Goal: Information Seeking & Learning: Find specific fact

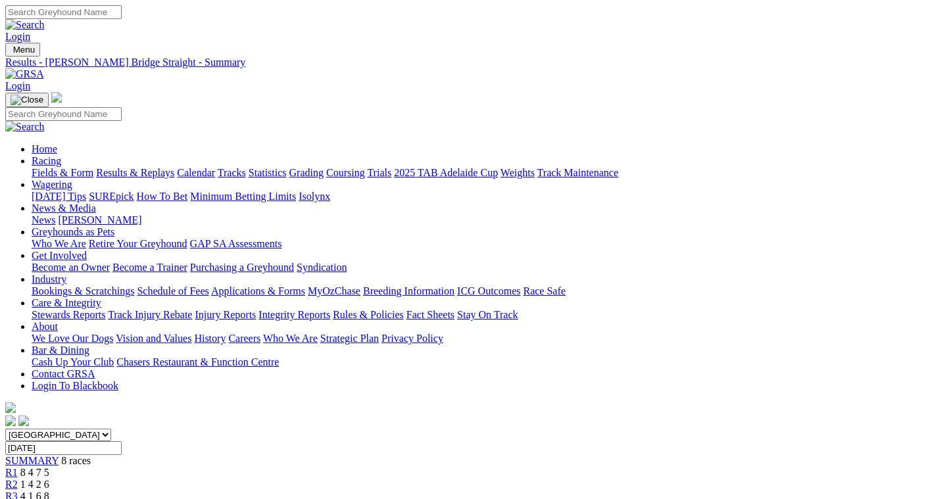
click at [365, 167] on link "Coursing" at bounding box center [345, 172] width 39 height 11
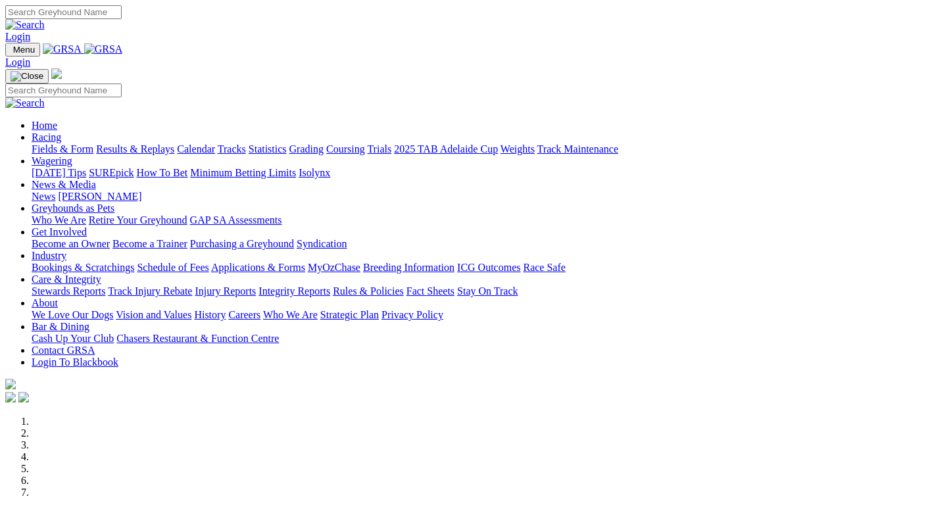
click at [122, 11] on input "Search" at bounding box center [63, 12] width 116 height 14
type input "bella bambina"
